Goal: Transaction & Acquisition: Purchase product/service

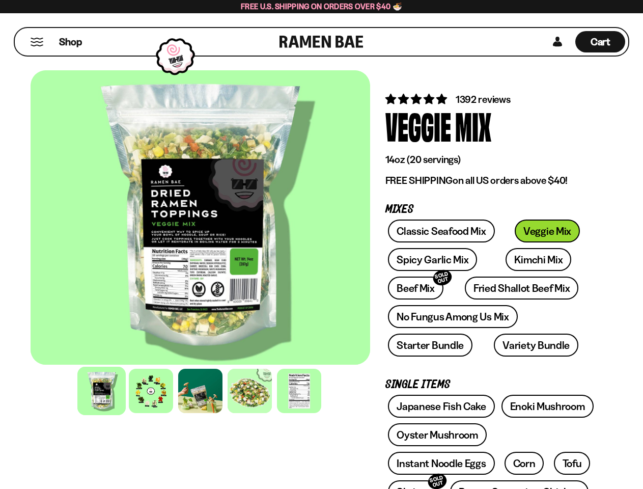
click at [321, 245] on div at bounding box center [201, 217] width 340 height 294
click at [37, 42] on button "Mobile Menu Trigger" at bounding box center [37, 42] width 14 height 9
click at [200, 218] on div at bounding box center [201, 217] width 340 height 294
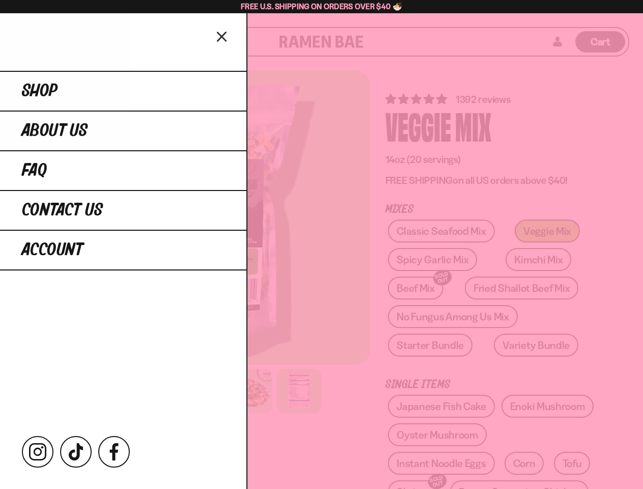
click at [101, 391] on div "Shop About Us FAQ Contact Us Account Instagram TikTok Facebook" at bounding box center [123, 251] width 247 height 476
click at [151, 391] on div "Shop About Us FAQ Contact Us Account Instagram TikTok Facebook" at bounding box center [123, 251] width 247 height 476
click at [200, 391] on div "Shop About Us FAQ Contact Us Account Instagram TikTok Facebook" at bounding box center [123, 251] width 247 height 476
click at [250, 391] on div at bounding box center [321, 244] width 643 height 489
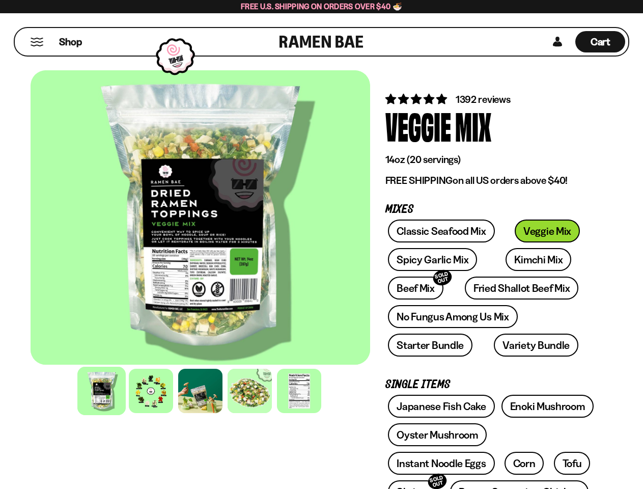
click at [299, 391] on div at bounding box center [321, 244] width 643 height 489
click at [492, 99] on div at bounding box center [321, 244] width 643 height 489
